Goal: Find specific page/section: Find specific page/section

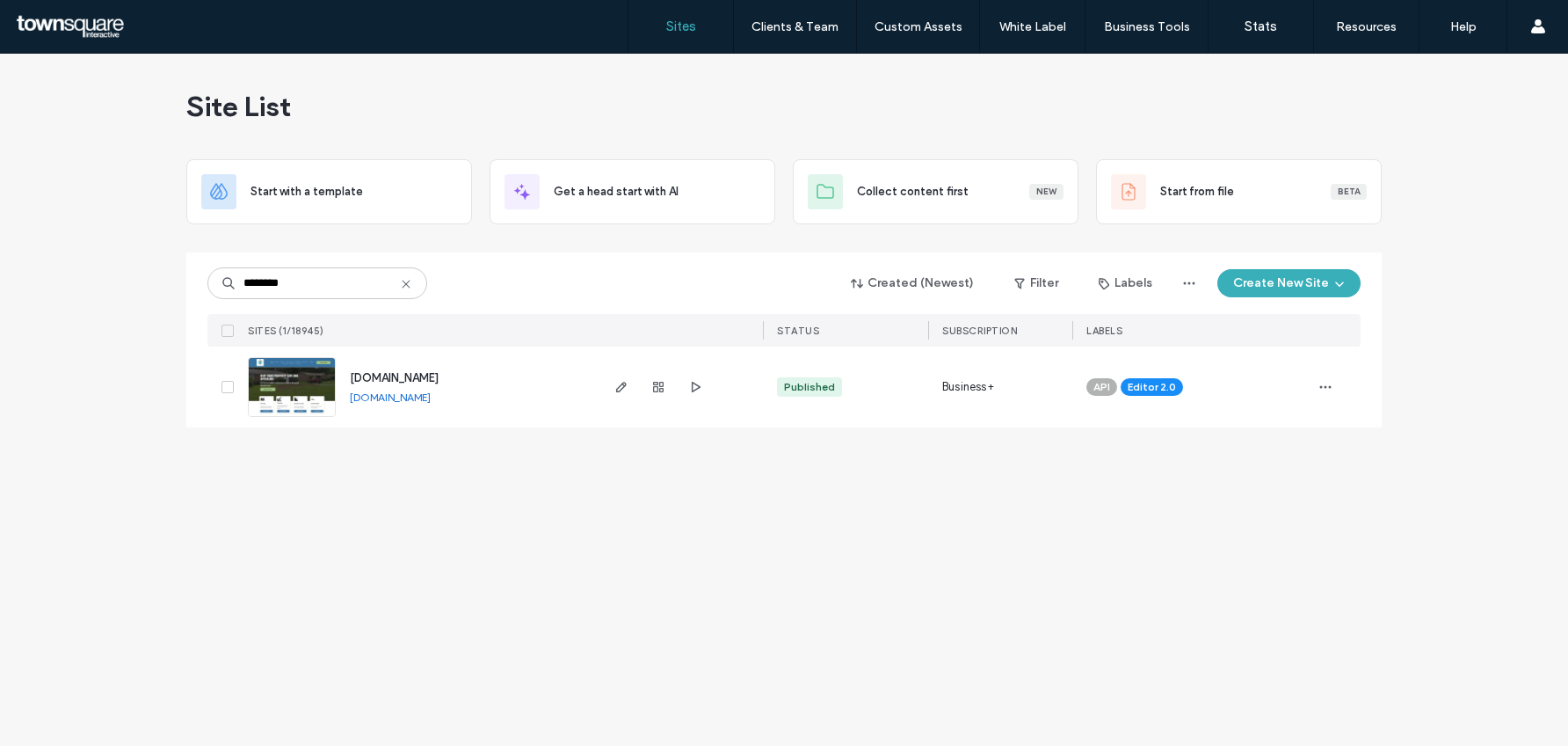
type input "********"
click at [439, 373] on span "www.hightidessolutions.com" at bounding box center [394, 378] width 89 height 13
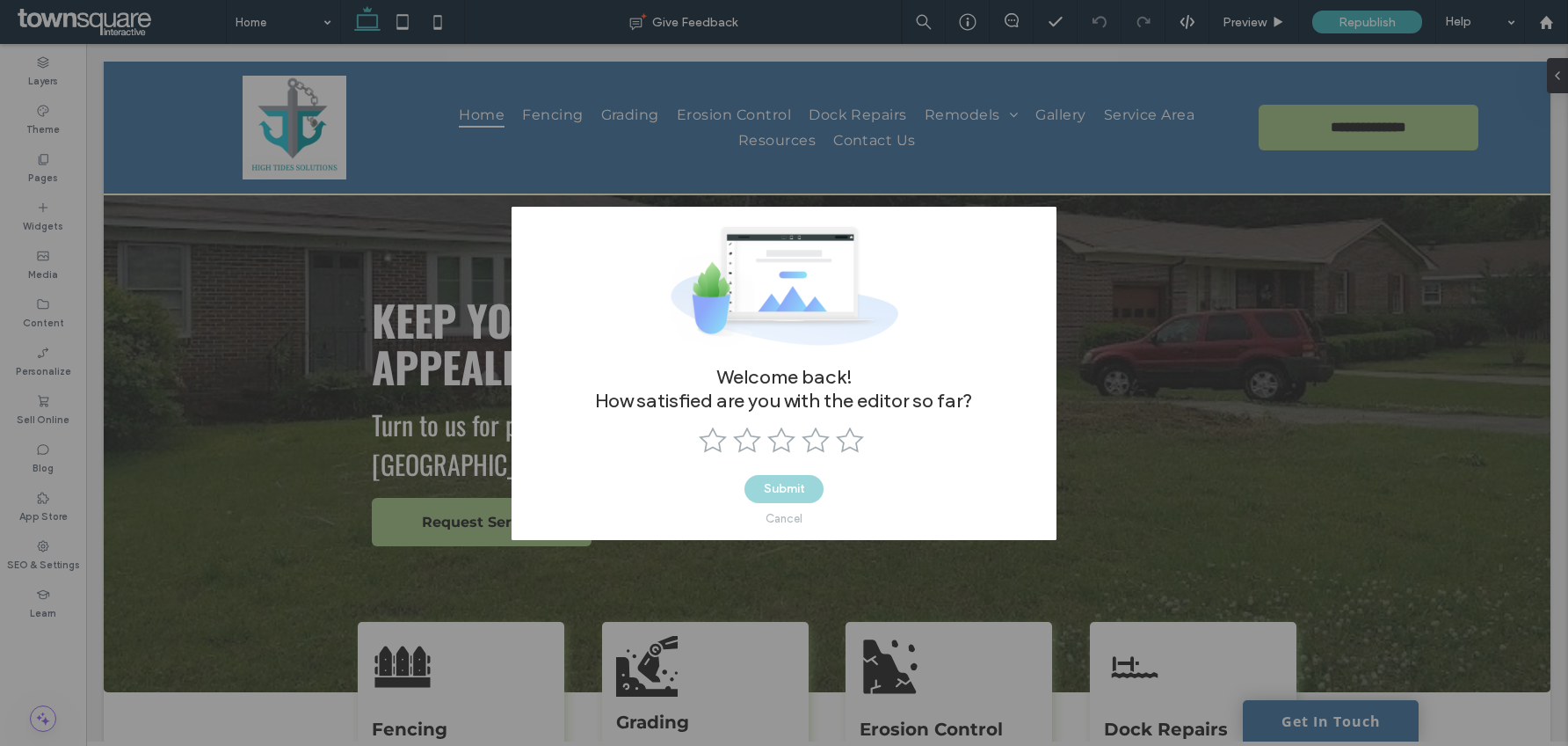
click at [788, 508] on div "Cancel" at bounding box center [784, 519] width 80 height 30
